Goal: Task Accomplishment & Management: Complete application form

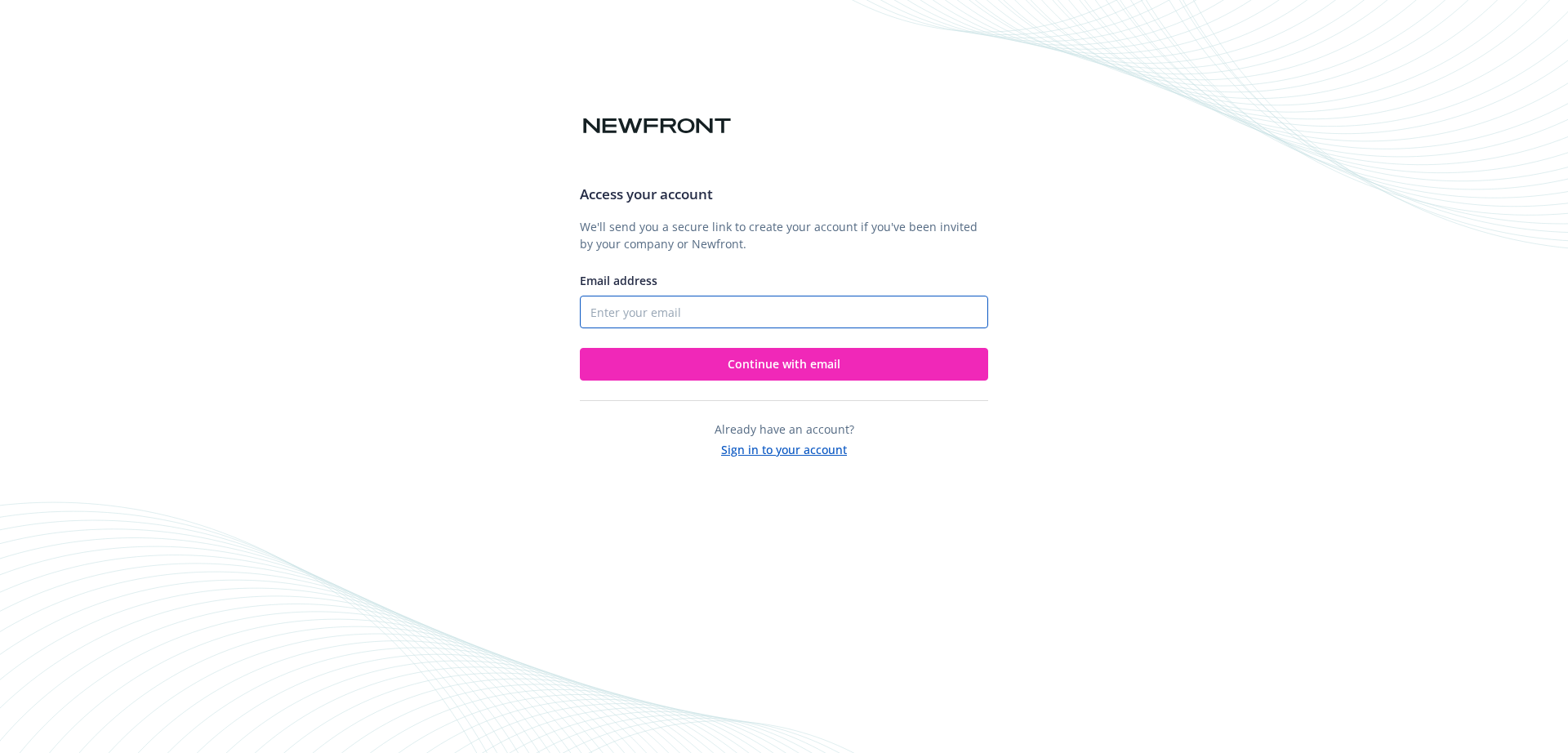
click at [665, 312] on input "Email address" at bounding box center [784, 312] width 408 height 32
paste input "[PERSON_NAME][EMAIL_ADDRESS][DOMAIN_NAME]"
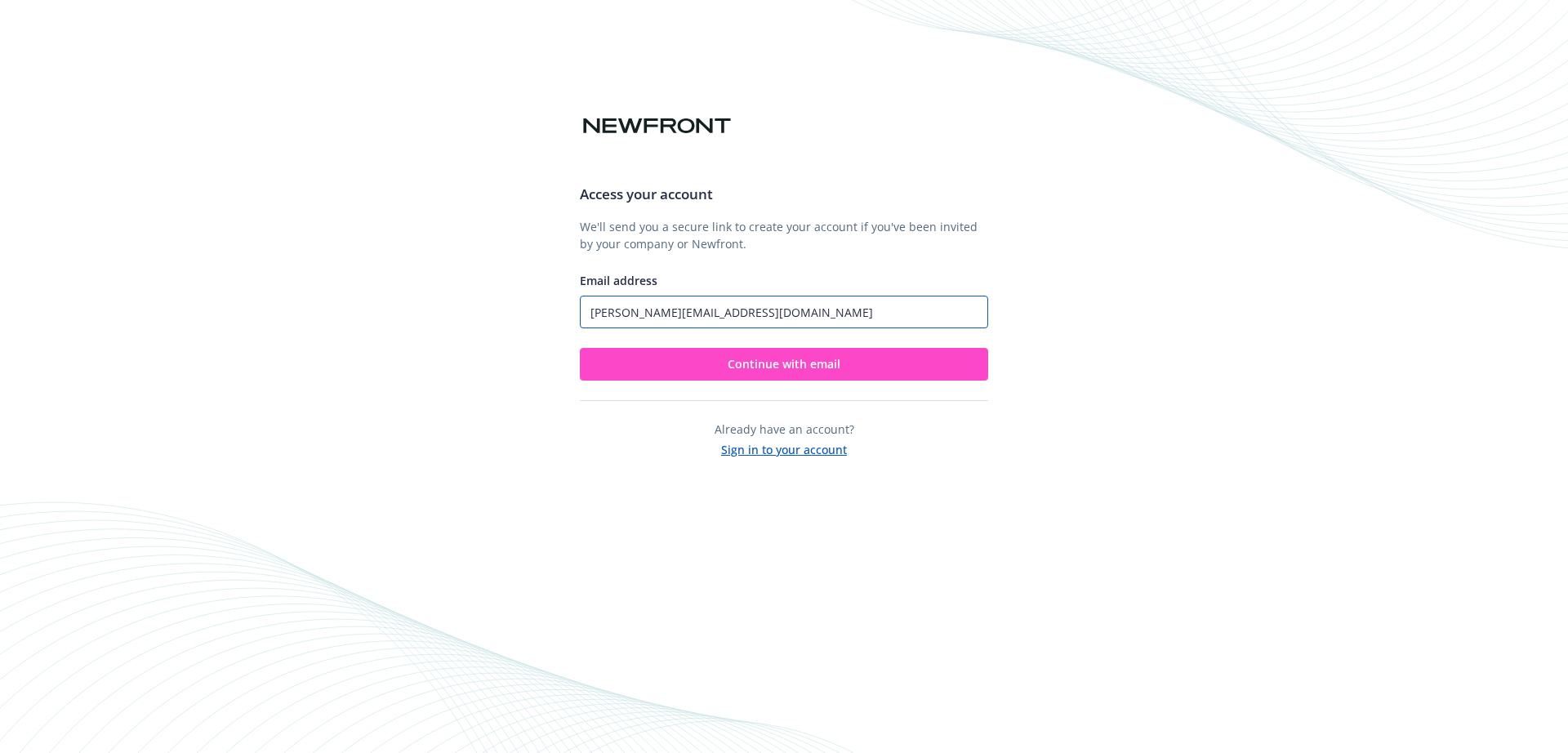
type input "[PERSON_NAME][EMAIL_ADDRESS][DOMAIN_NAME]"
click at [641, 361] on button "Continue with email" at bounding box center [784, 364] width 408 height 32
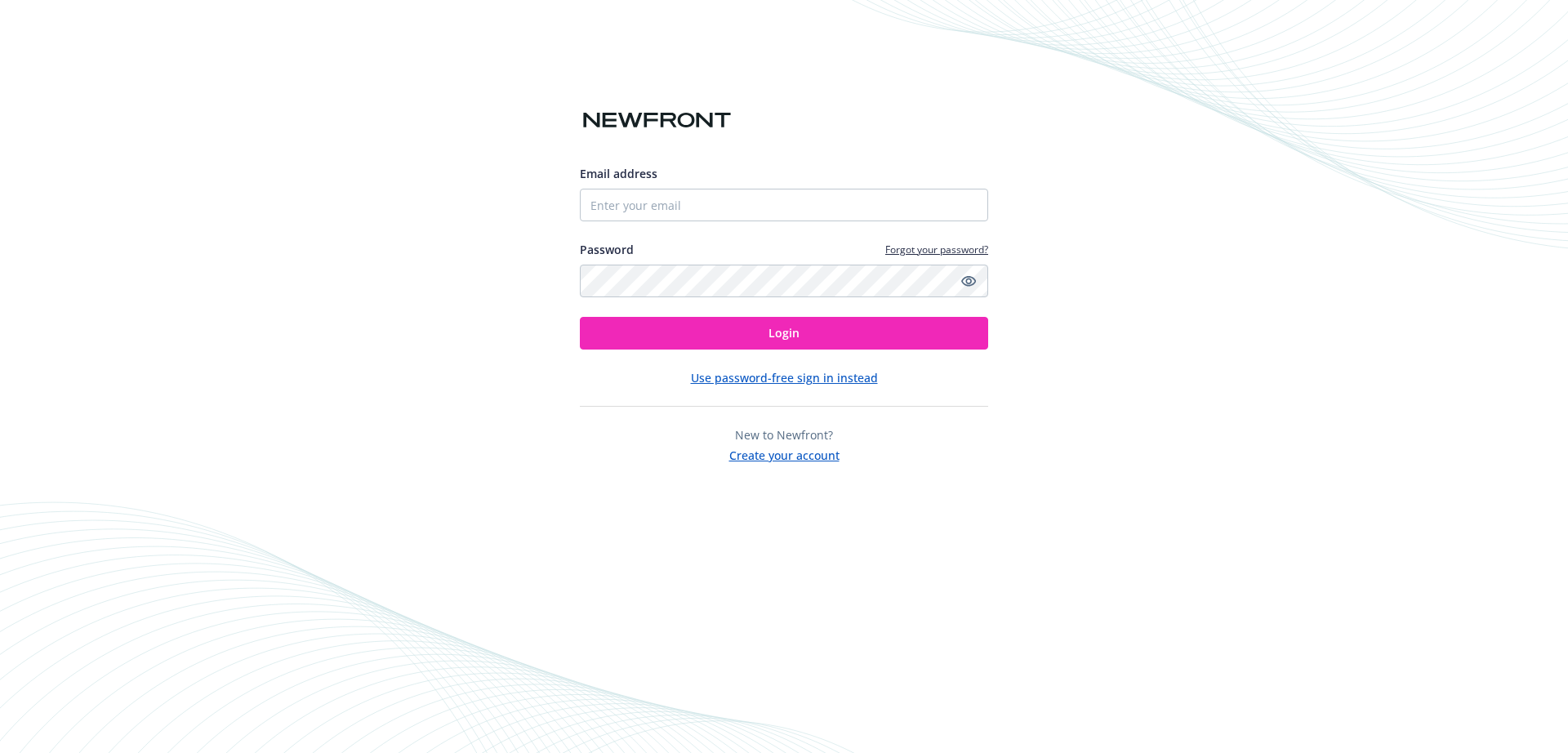
click at [809, 447] on button "Create your account" at bounding box center [784, 454] width 110 height 21
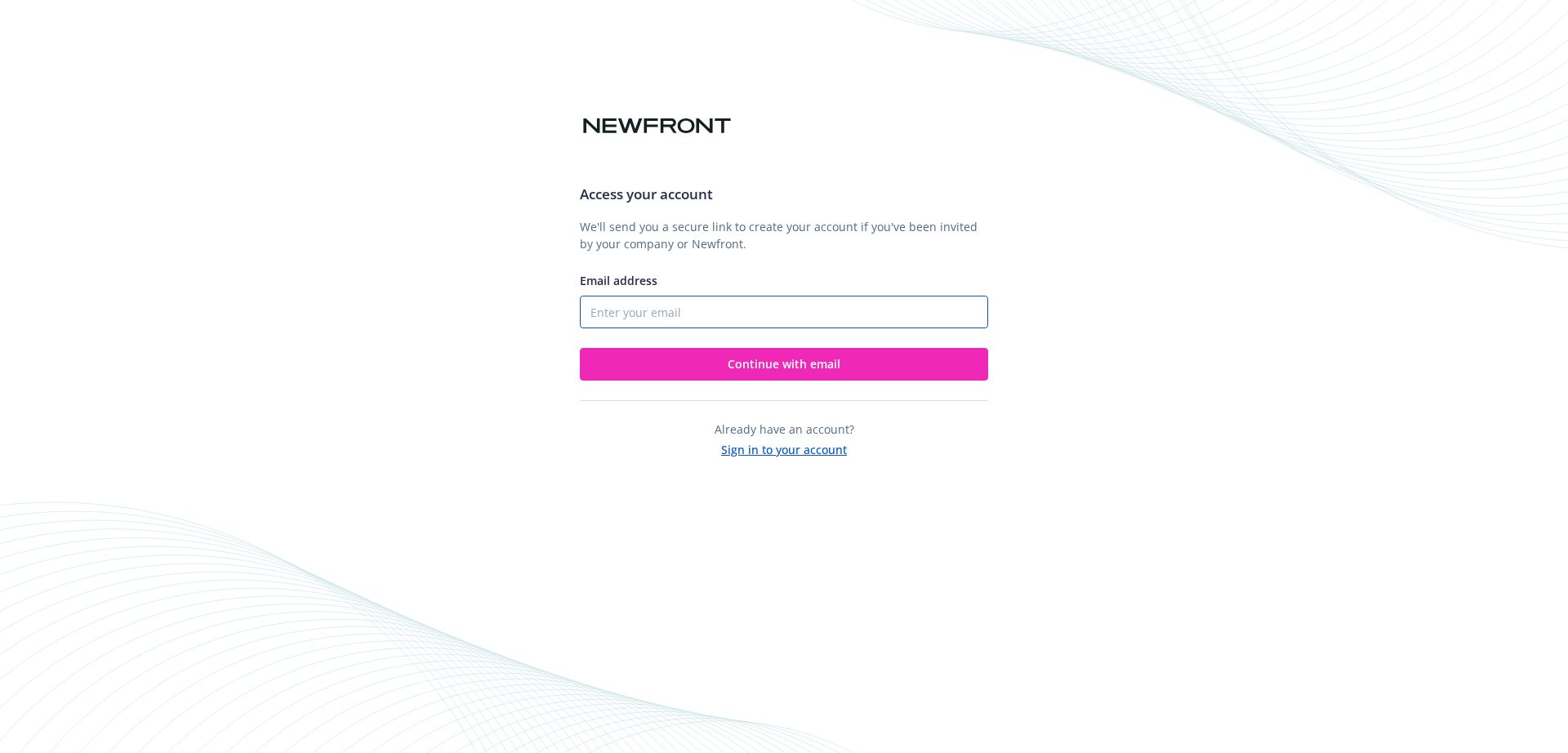
click at [726, 324] on input "Email address" at bounding box center [784, 312] width 408 height 32
paste input "[PERSON_NAME][EMAIL_ADDRESS][DOMAIN_NAME]"
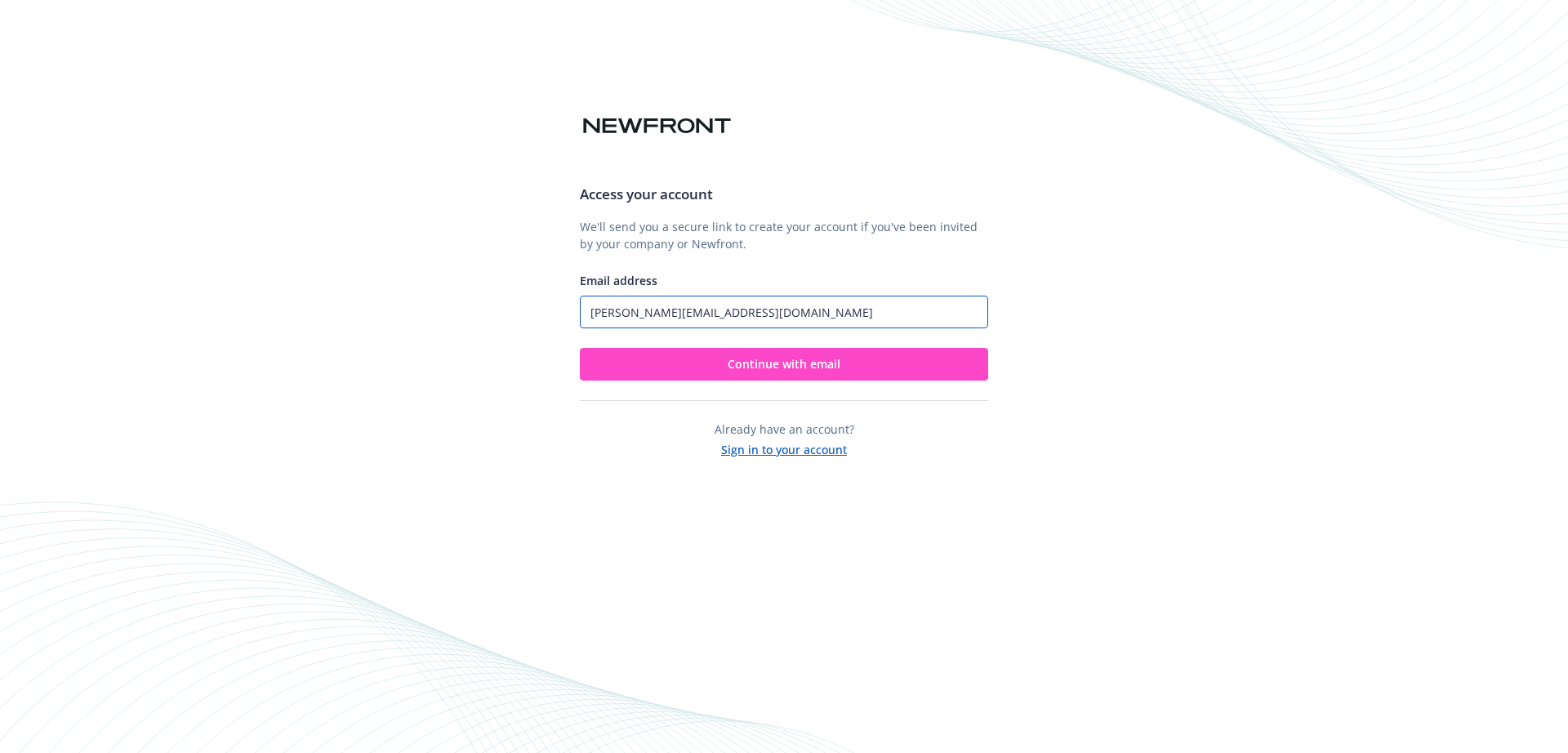
type input "[PERSON_NAME][EMAIL_ADDRESS][DOMAIN_NAME]"
click at [769, 358] on span "Continue with email" at bounding box center [784, 364] width 113 height 15
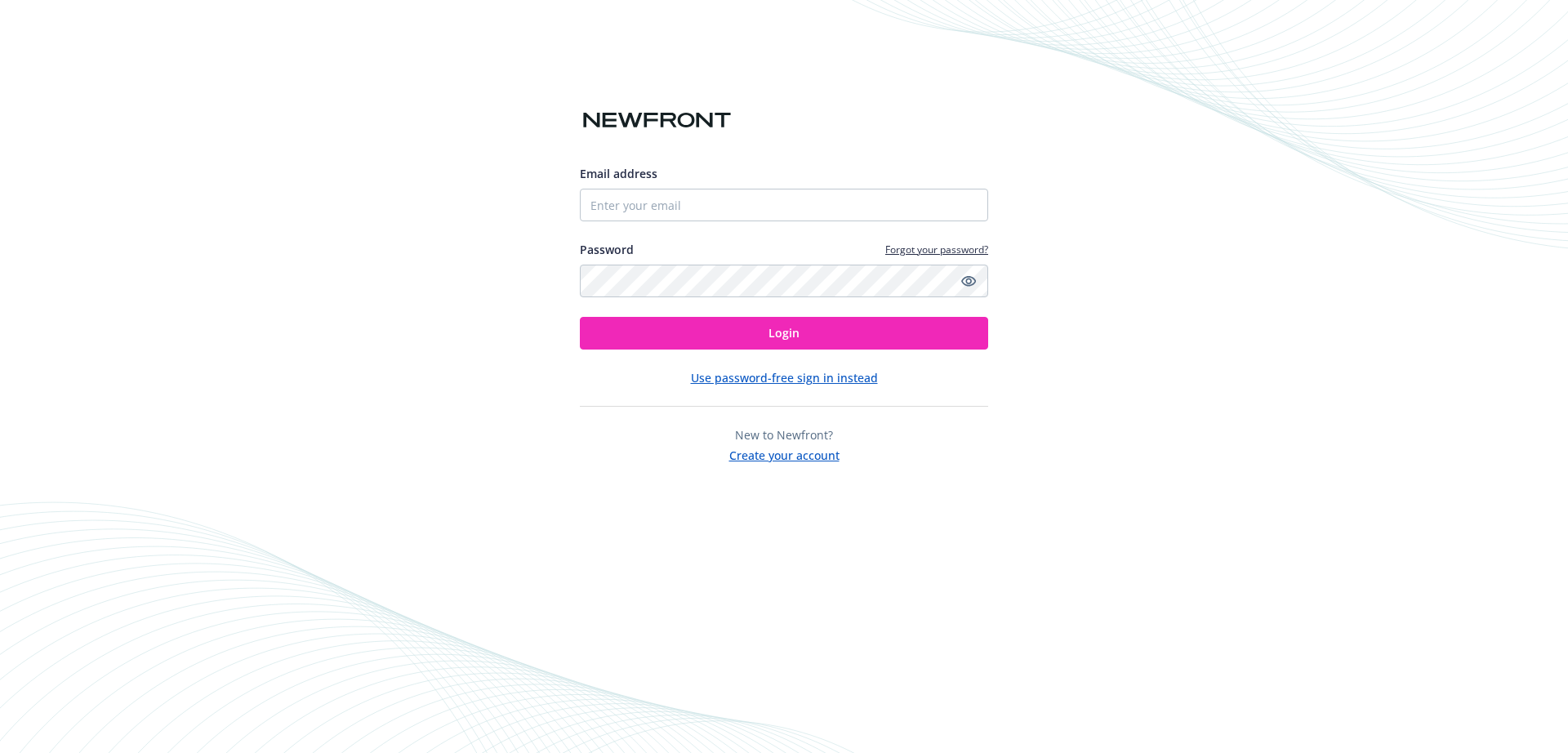
click at [750, 453] on button "Create your account" at bounding box center [784, 454] width 110 height 21
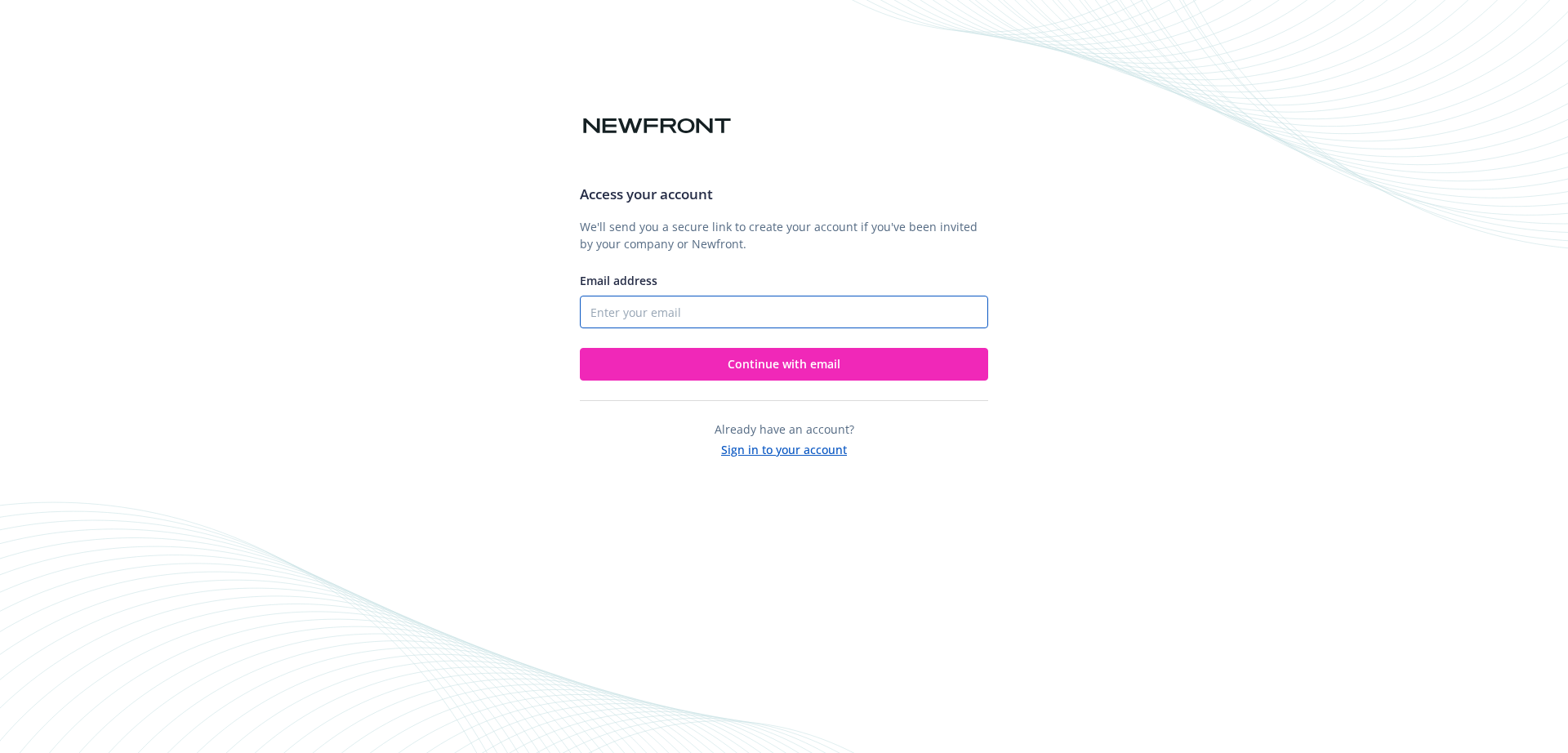
click at [649, 306] on input "Email address" at bounding box center [784, 312] width 408 height 32
paste input "[PERSON_NAME][EMAIL_ADDRESS][DOMAIN_NAME]"
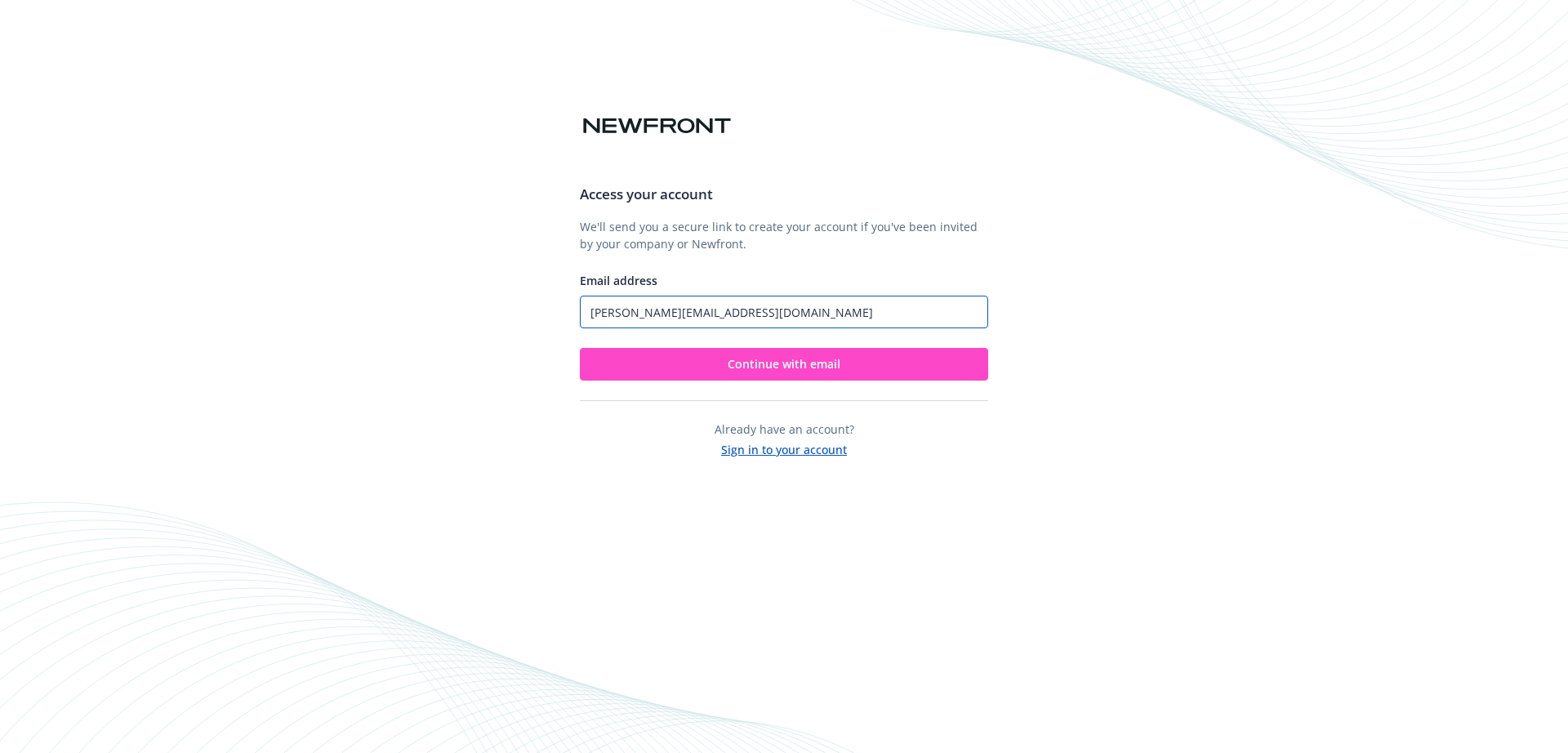
type input "[PERSON_NAME][EMAIL_ADDRESS][DOMAIN_NAME]"
click at [633, 375] on button "Continue with email" at bounding box center [784, 364] width 408 height 32
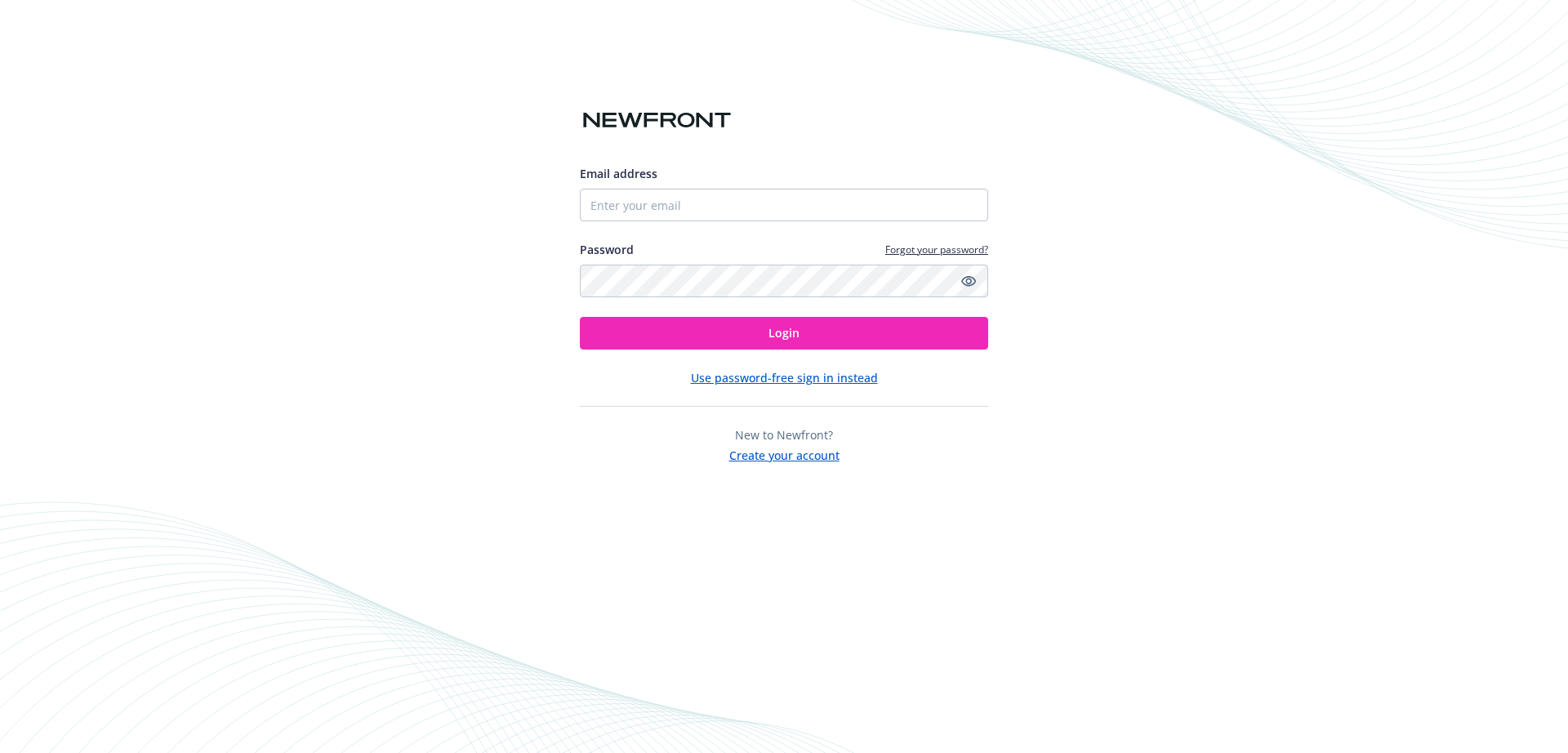
click at [779, 458] on button "Create your account" at bounding box center [784, 454] width 110 height 21
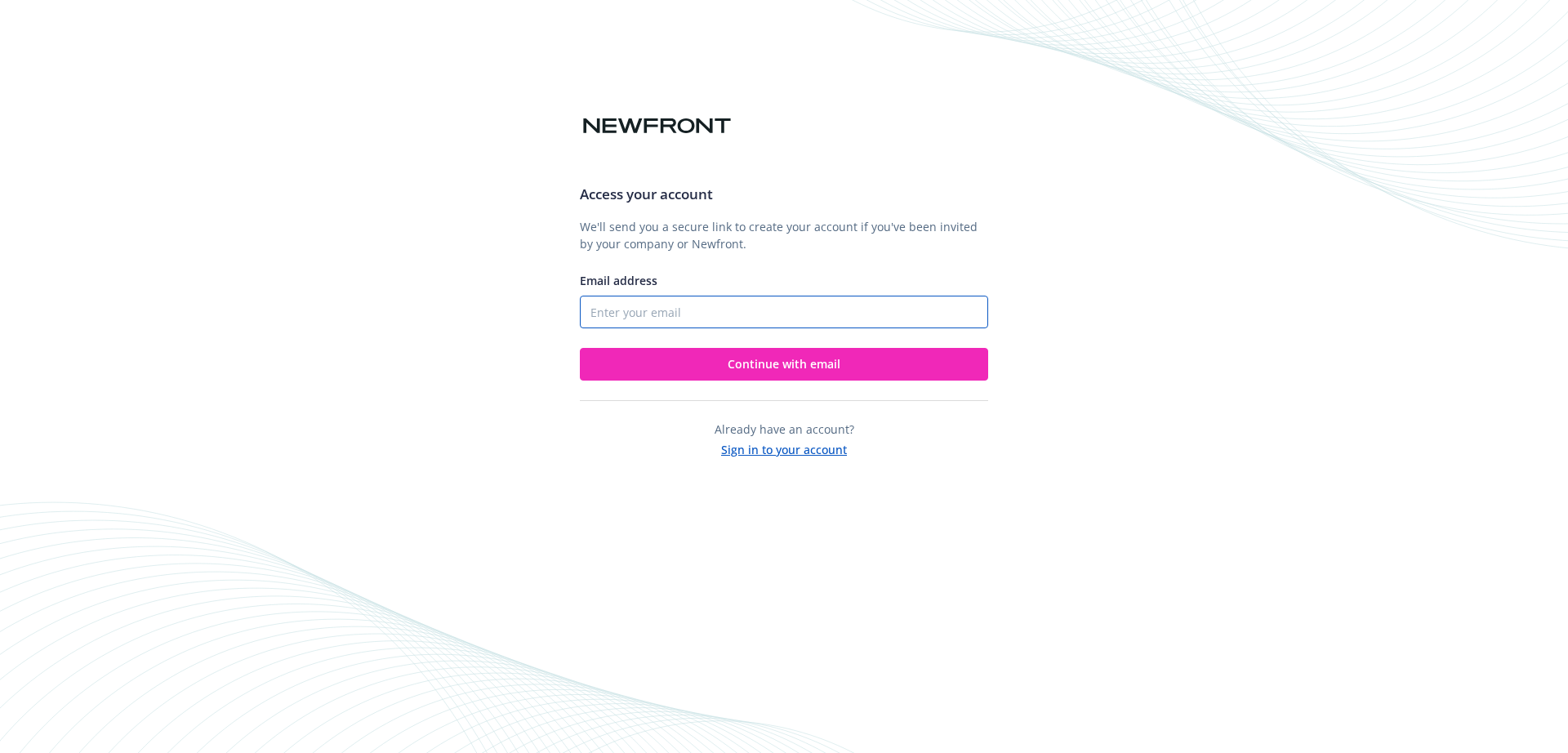
click at [700, 323] on input "Email address" at bounding box center [784, 312] width 408 height 32
paste input "[DOMAIN_NAME]"
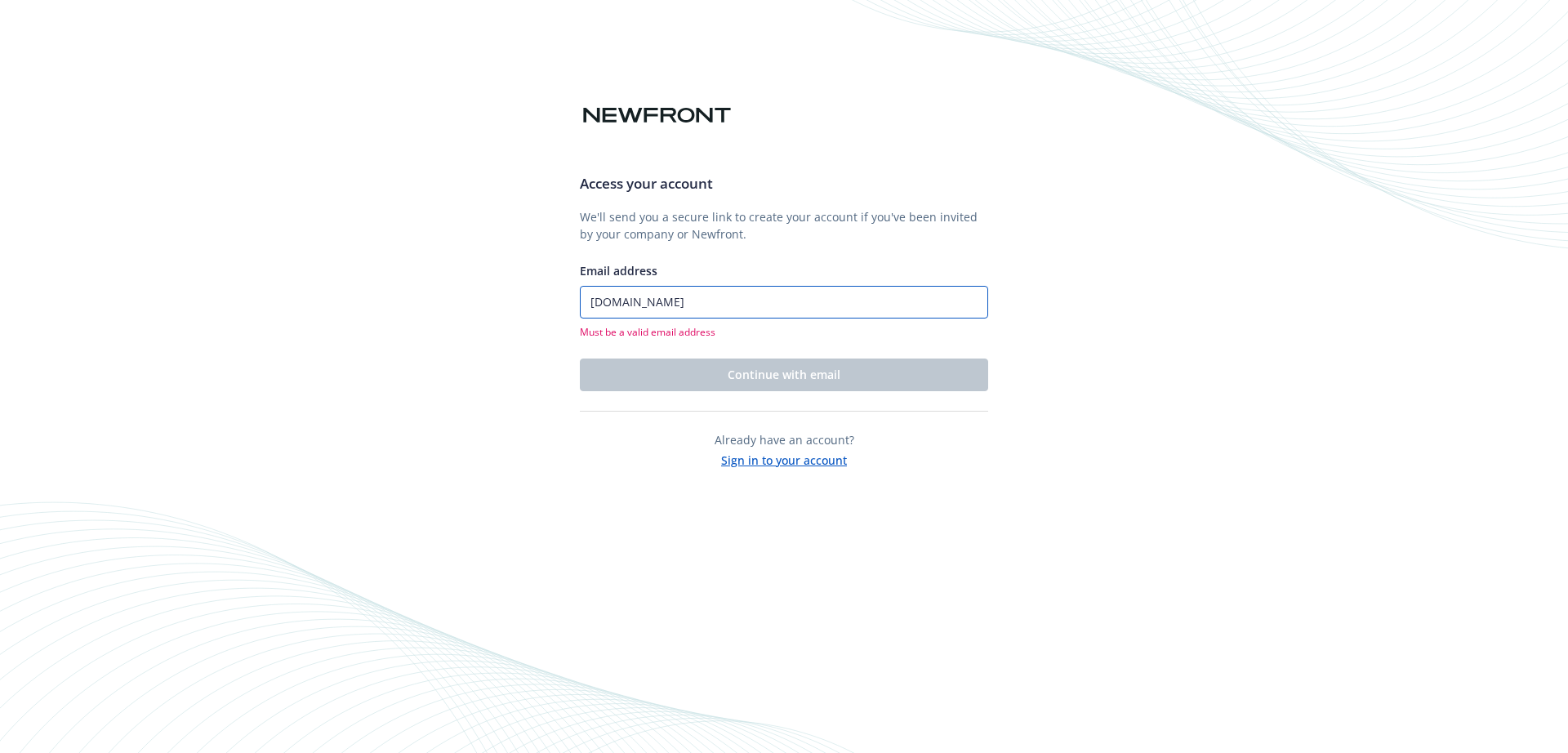
click at [797, 302] on input "[DOMAIN_NAME]" at bounding box center [784, 302] width 408 height 32
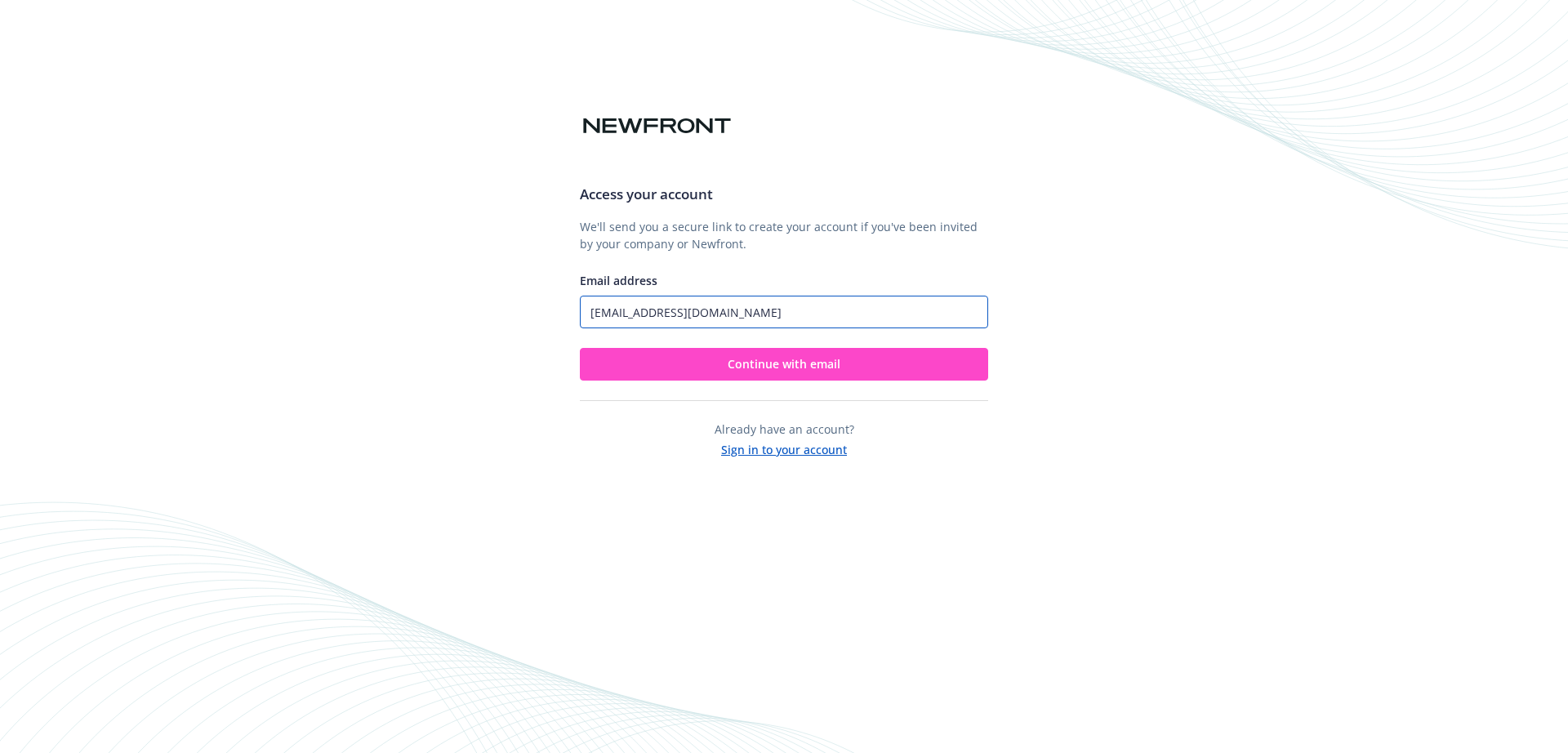
type input "[EMAIL_ADDRESS][DOMAIN_NAME]"
click at [592, 371] on button "Continue with email" at bounding box center [784, 364] width 408 height 32
